Goal: Task Accomplishment & Management: Manage account settings

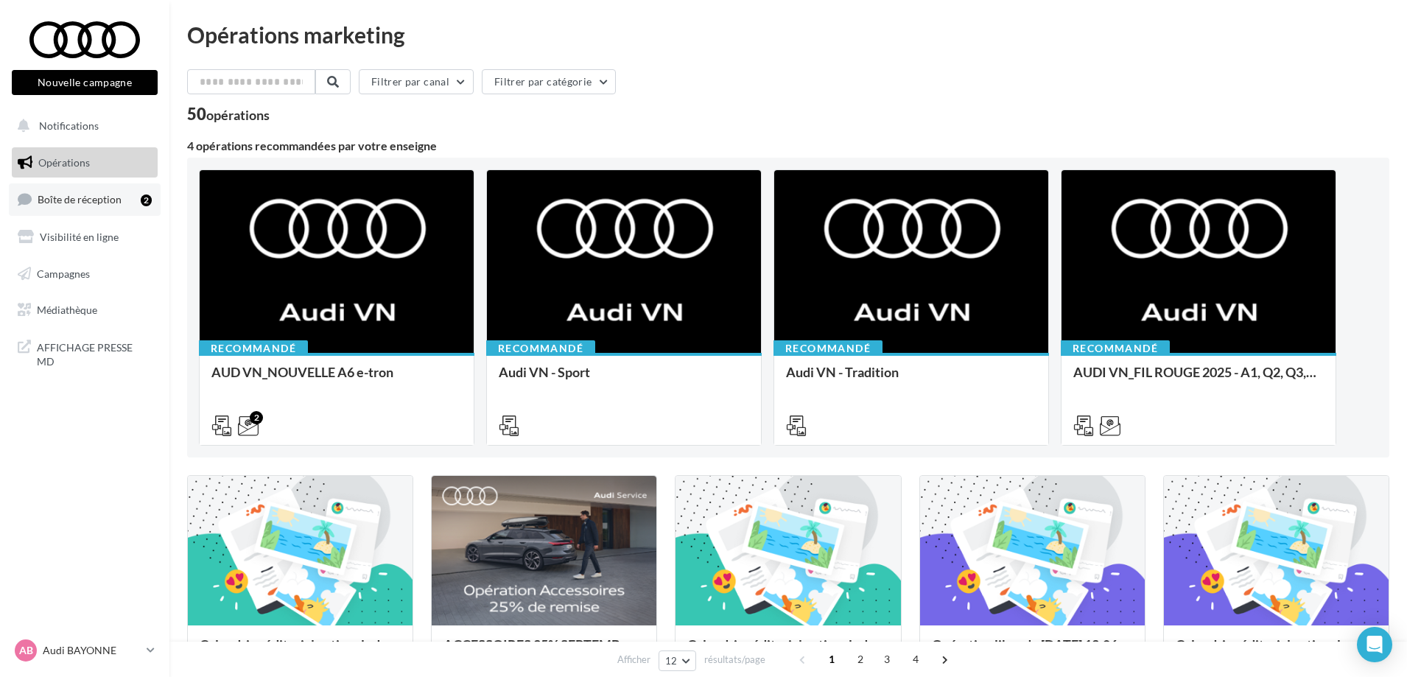
click at [88, 203] on span "Boîte de réception" at bounding box center [80, 199] width 84 height 13
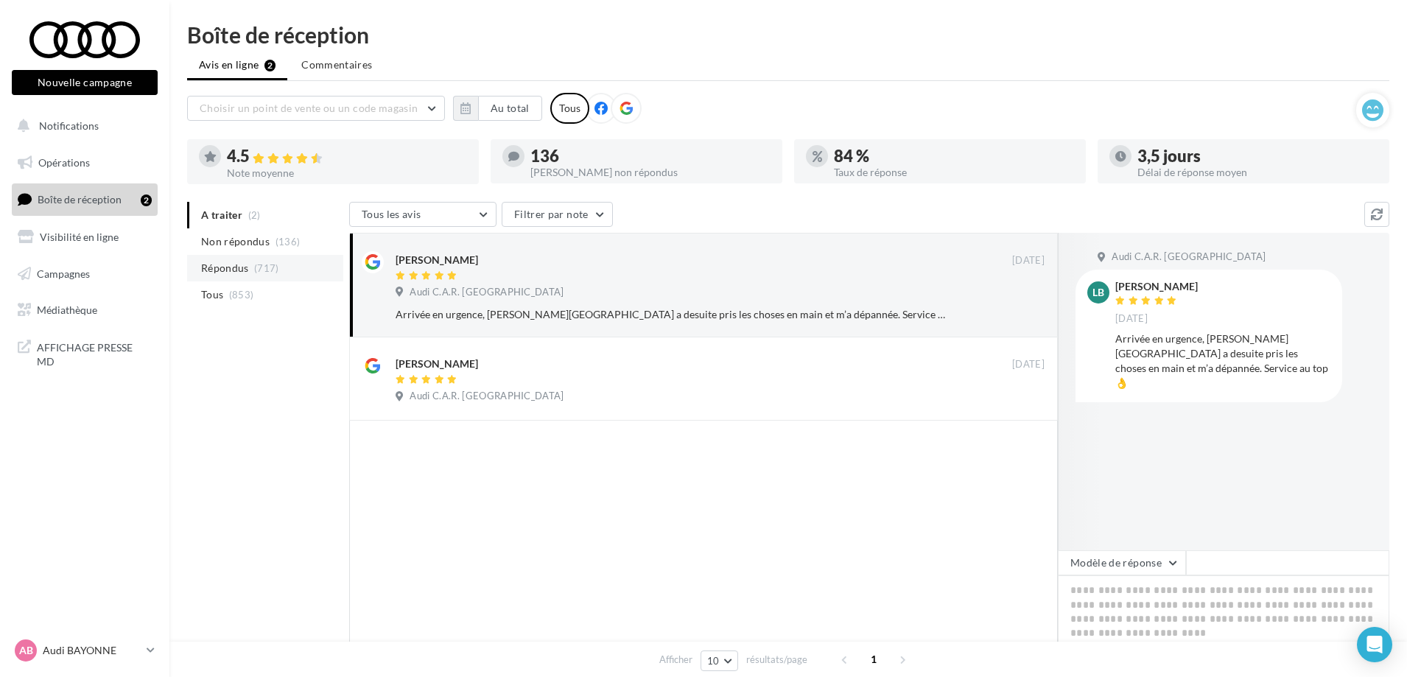
click at [238, 271] on span "Répondus" at bounding box center [225, 268] width 48 height 15
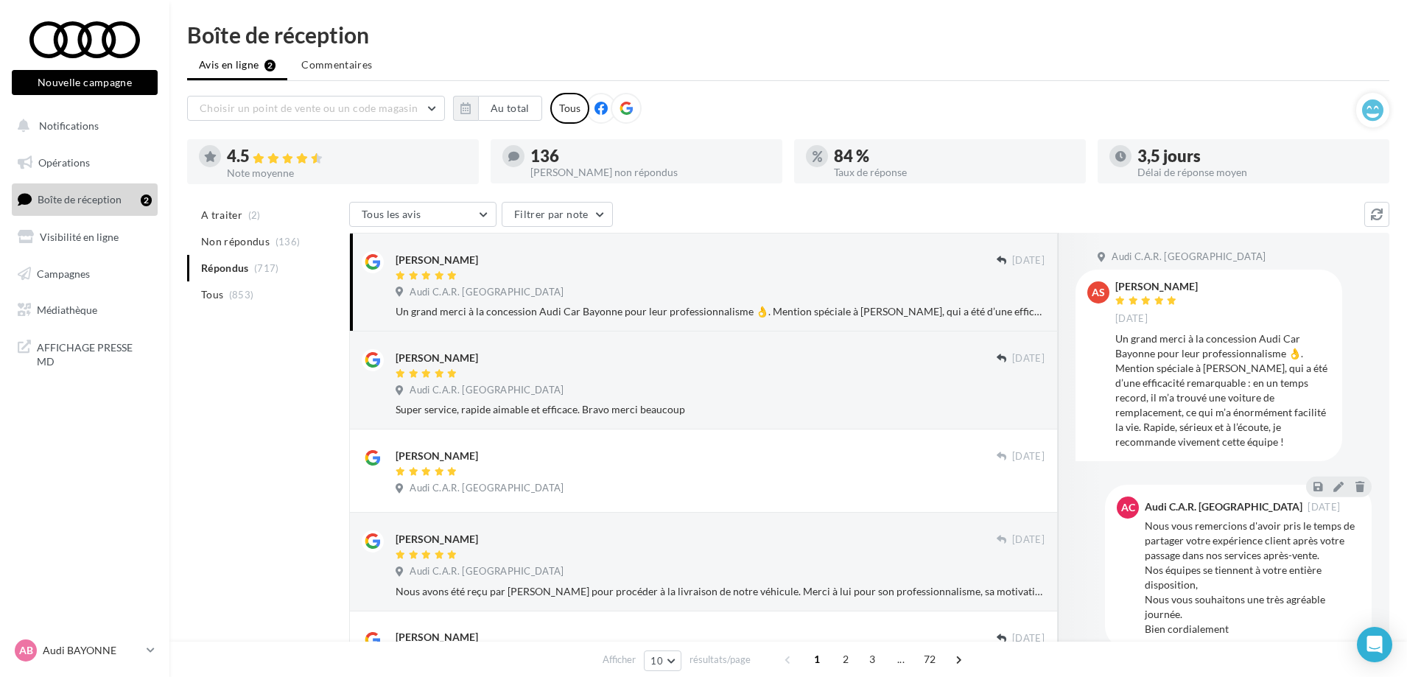
scroll to position [74, 0]
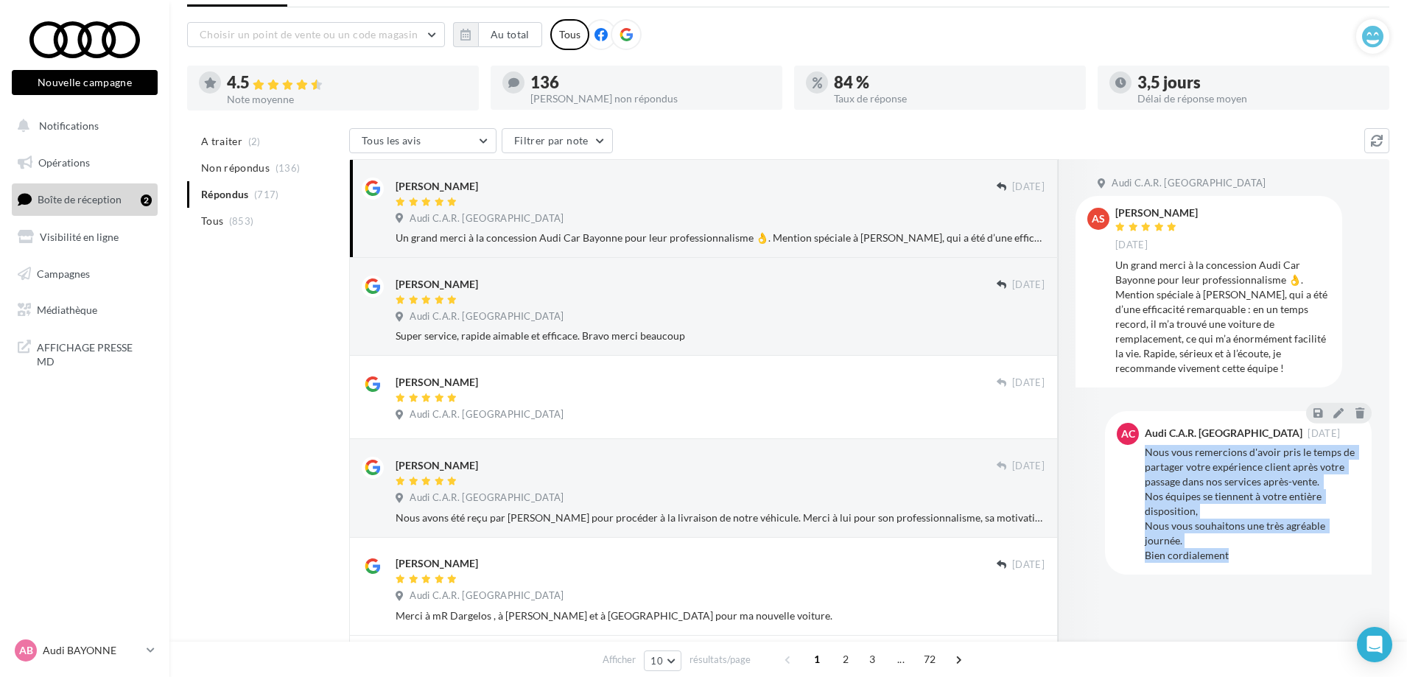
drag, startPoint x: 1232, startPoint y: 563, endPoint x: 1147, endPoint y: 447, distance: 143.8
click at [1147, 447] on div "AC Audi C.A.R. [GEOGRAPHIC_DATA] [DATE] Nous vous remercions d'avoir pris le te…" at bounding box center [1238, 493] width 267 height 164
copy div "Nous vous remercions d'avoir pris le temps de partager votre expérience client …"
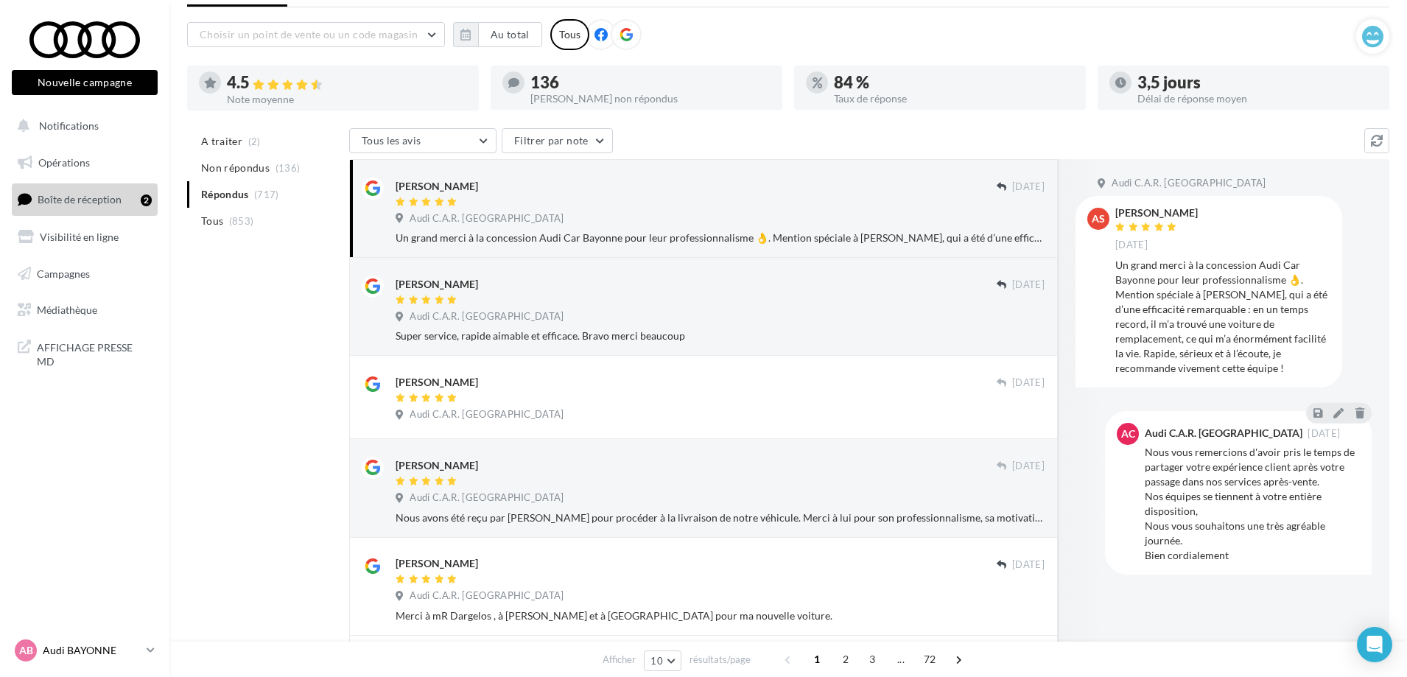
click at [101, 650] on p "Audi BAYONNE" at bounding box center [92, 650] width 98 height 15
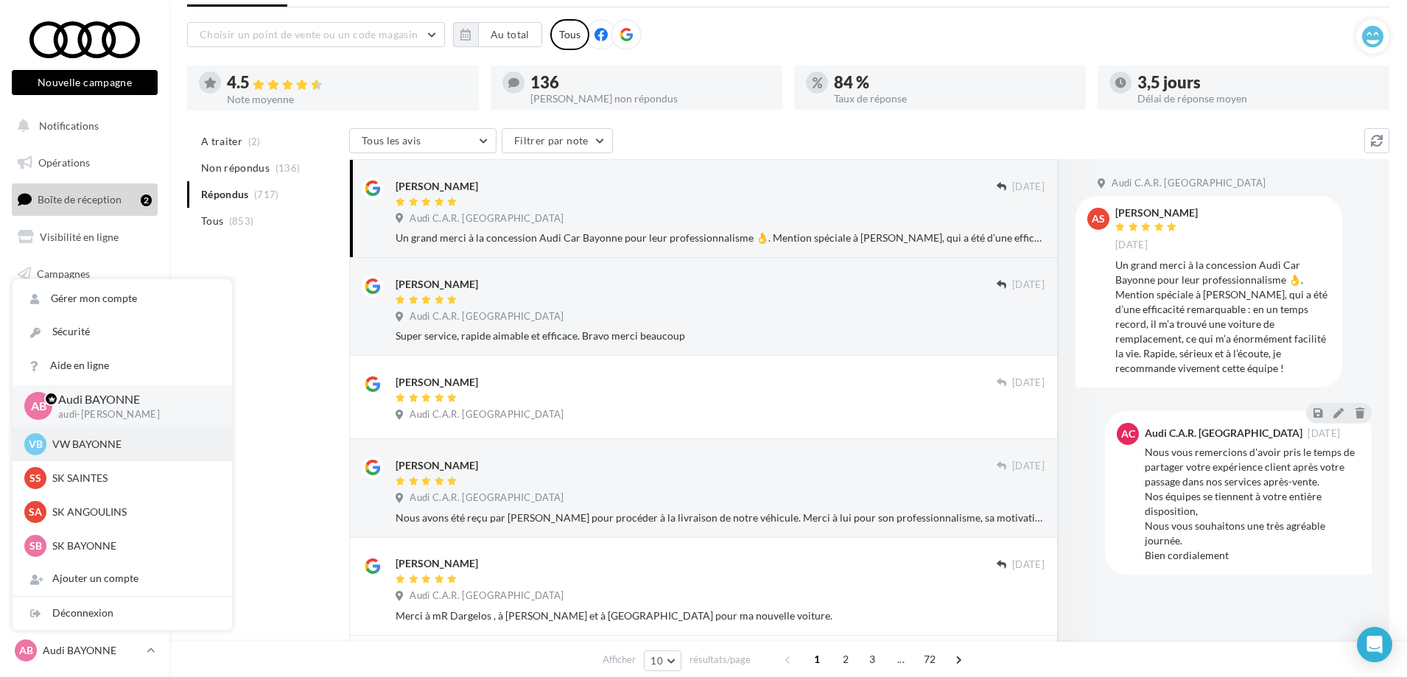
click at [116, 443] on p "VW BAYONNE" at bounding box center [133, 444] width 162 height 15
